Goal: Find specific page/section: Find specific page/section

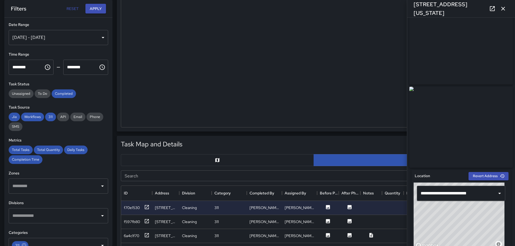
scroll to position [135, 0]
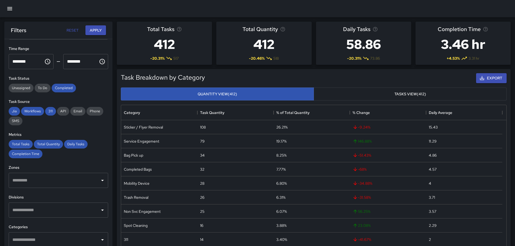
scroll to position [101, 0]
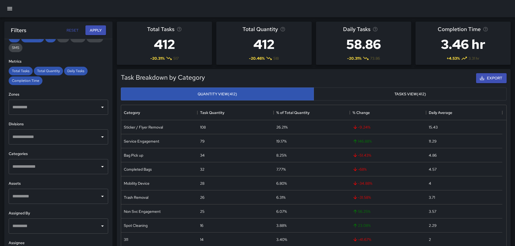
drag, startPoint x: 42, startPoint y: 164, endPoint x: 41, endPoint y: 160, distance: 3.6
click at [42, 164] on input "text" at bounding box center [54, 167] width 87 height 10
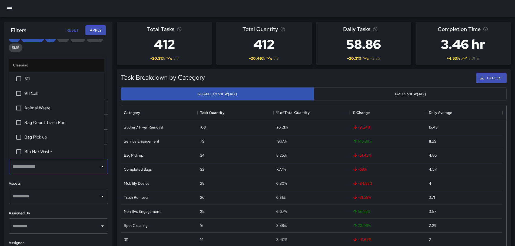
click at [41, 75] on li "311" at bounding box center [56, 79] width 95 height 15
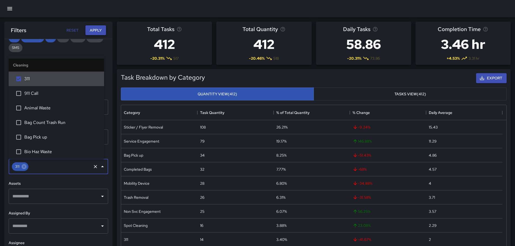
click at [94, 31] on button "Apply" at bounding box center [95, 30] width 21 height 10
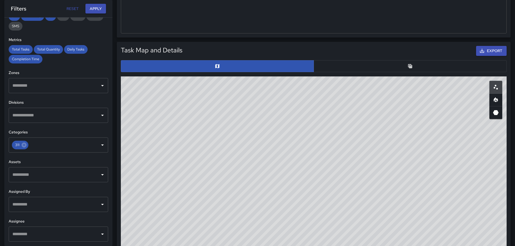
scroll to position [270, 0]
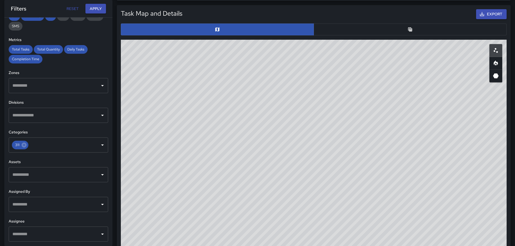
click at [346, 28] on button "button" at bounding box center [410, 30] width 193 height 12
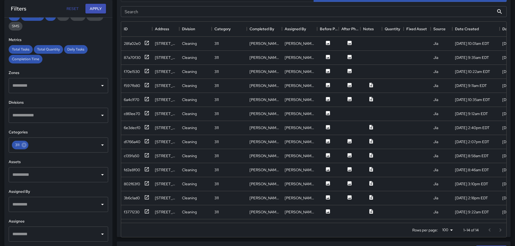
scroll to position [297, 0]
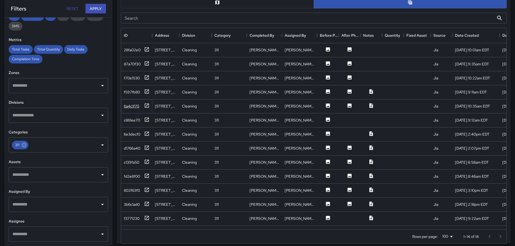
click at [136, 107] on div "6a4c1f70" at bounding box center [131, 106] width 15 height 5
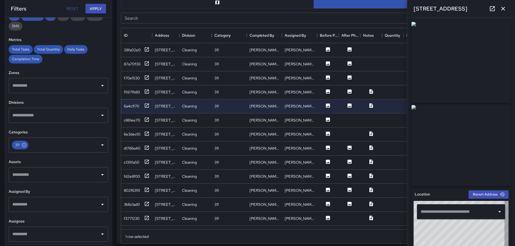
type input "**********"
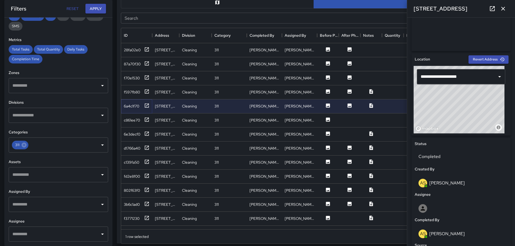
scroll to position [301, 0]
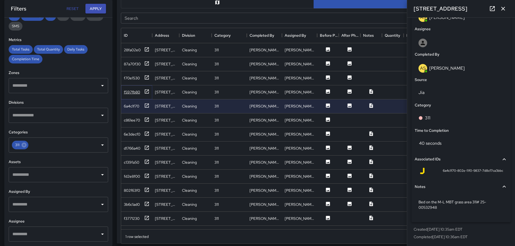
click at [134, 91] on div "f597fb80" at bounding box center [132, 91] width 16 height 5
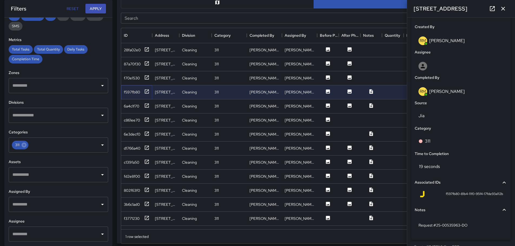
scroll to position [268, 0]
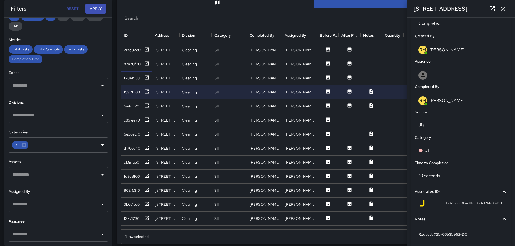
click at [131, 79] on div "f70e1530" at bounding box center [132, 77] width 16 height 5
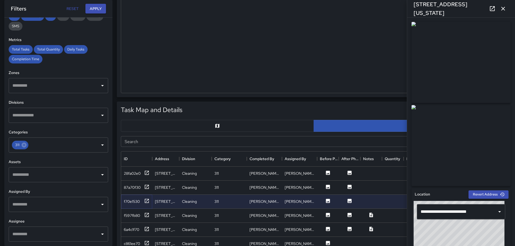
scroll to position [243, 0]
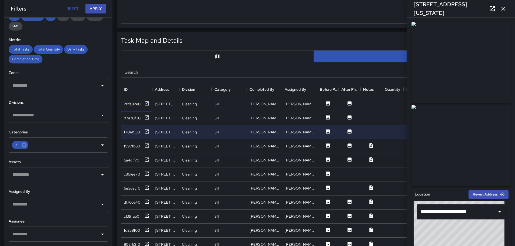
click at [137, 116] on div "87a70f30" at bounding box center [132, 117] width 17 height 5
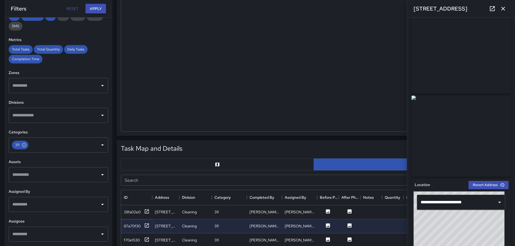
scroll to position [0, 0]
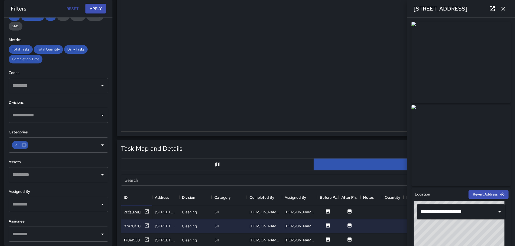
click at [127, 211] on div "28fa02e0" at bounding box center [132, 212] width 17 height 5
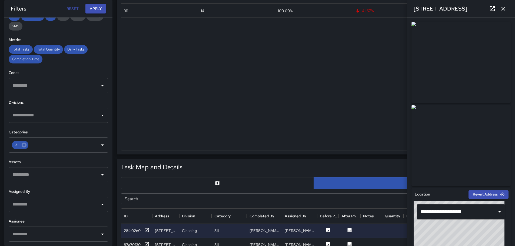
scroll to position [81, 0]
